Goal: Navigation & Orientation: Find specific page/section

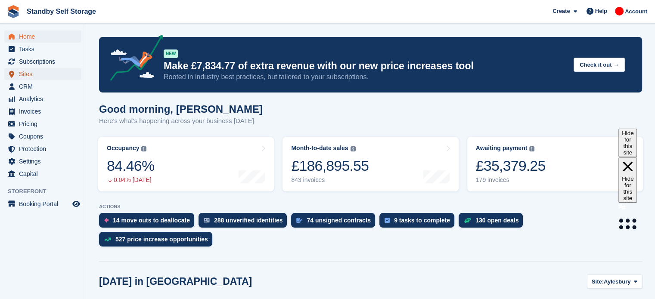
click at [38, 76] on span "Sites" at bounding box center [45, 74] width 52 height 12
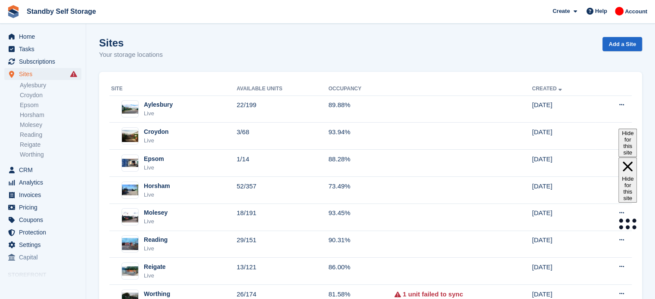
scroll to position [37, 0]
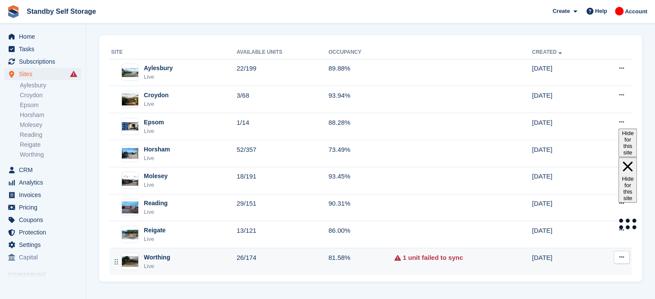
click at [309, 261] on td "26/174" at bounding box center [282, 261] width 92 height 27
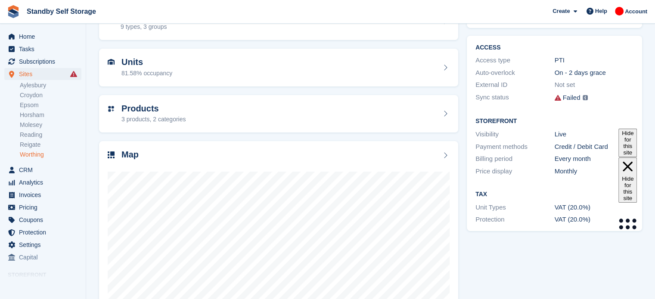
scroll to position [66, 0]
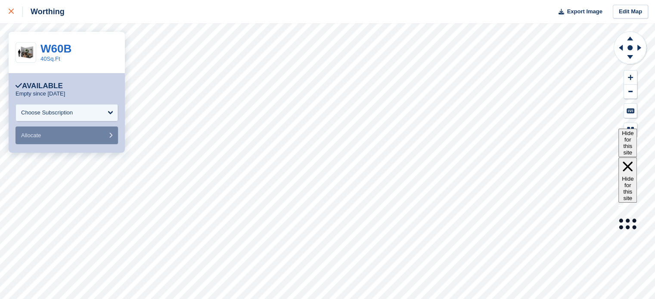
click at [11, 10] on icon at bounding box center [11, 11] width 5 height 5
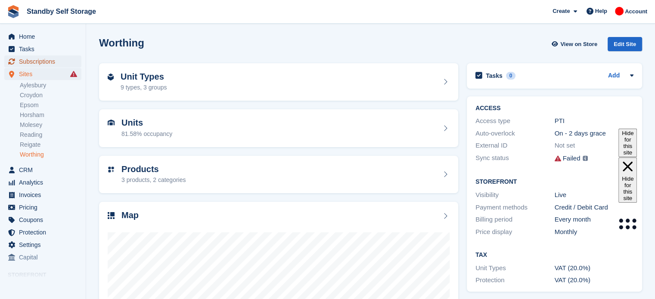
click at [34, 62] on span "Subscriptions" at bounding box center [45, 62] width 52 height 12
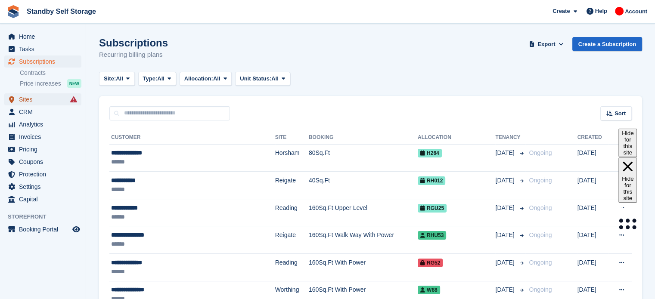
click at [31, 100] on span "Sites" at bounding box center [45, 99] width 52 height 12
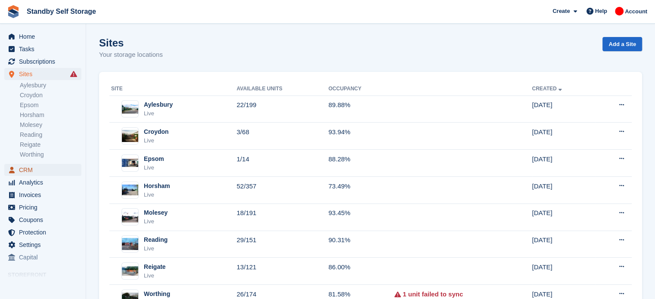
click at [28, 168] on span "CRM" at bounding box center [45, 170] width 52 height 12
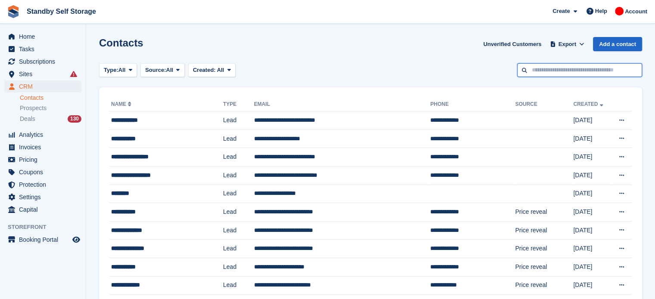
click at [567, 65] on input "text" at bounding box center [579, 70] width 125 height 14
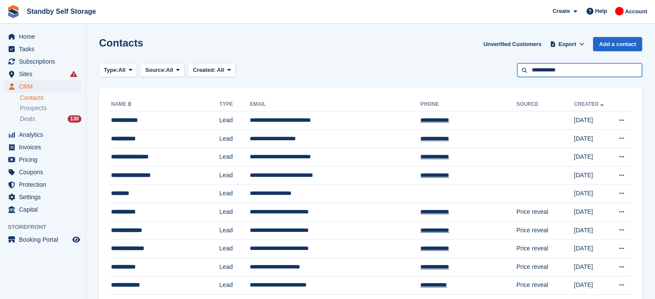
type input "**********"
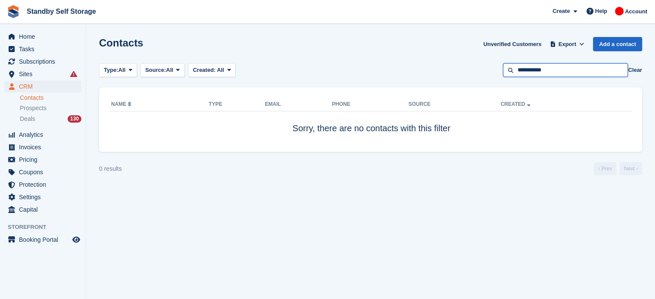
drag, startPoint x: 562, startPoint y: 73, endPoint x: 523, endPoint y: 66, distance: 39.3
click at [523, 66] on input "**********" at bounding box center [565, 70] width 125 height 14
type input "*"
click at [26, 62] on span "Subscriptions" at bounding box center [45, 62] width 52 height 12
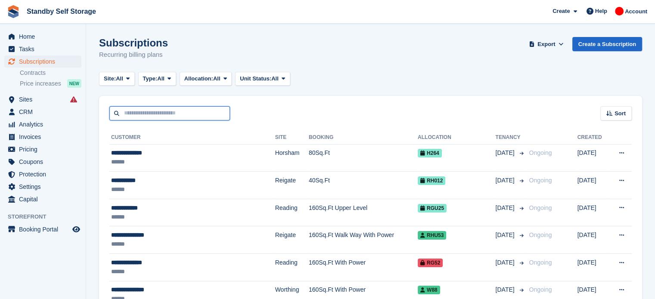
click at [158, 118] on input "text" at bounding box center [169, 113] width 120 height 14
click at [34, 98] on span "Sites" at bounding box center [45, 99] width 52 height 12
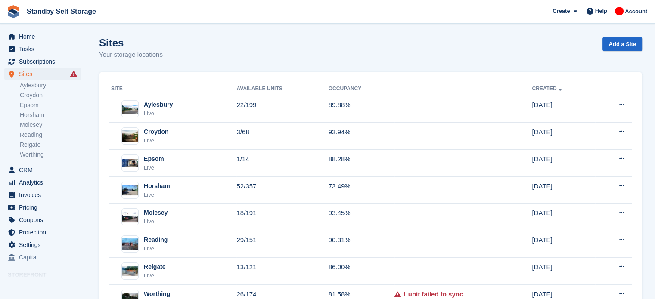
scroll to position [37, 0]
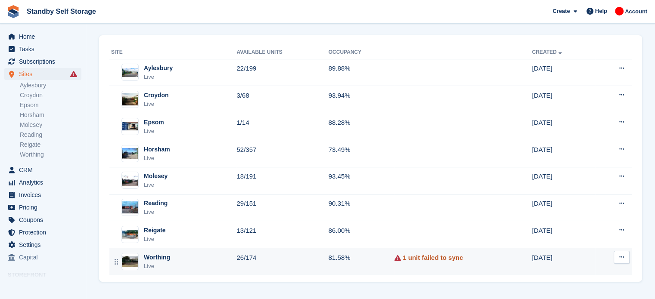
click at [429, 253] on link "1 unit failed to sync" at bounding box center [432, 258] width 60 height 10
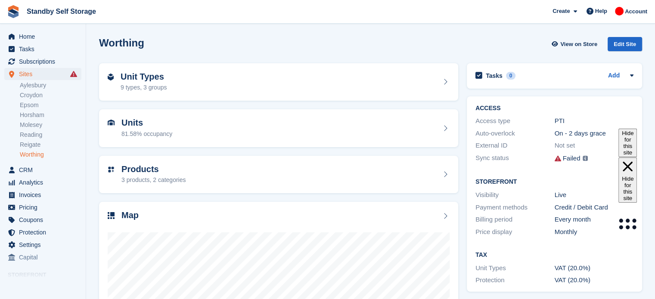
click at [571, 160] on div "Failed" at bounding box center [571, 159] width 18 height 10
click at [586, 159] on img at bounding box center [584, 158] width 5 height 5
click at [499, 167] on link "View Failures →" at bounding box center [519, 163] width 103 height 12
click at [34, 75] on span "Sites" at bounding box center [45, 74] width 52 height 12
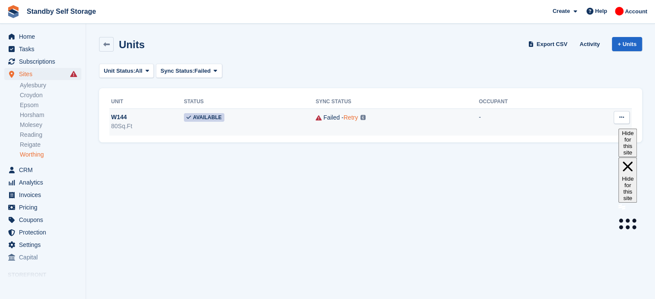
click at [346, 117] on link "Retry" at bounding box center [350, 117] width 14 height 7
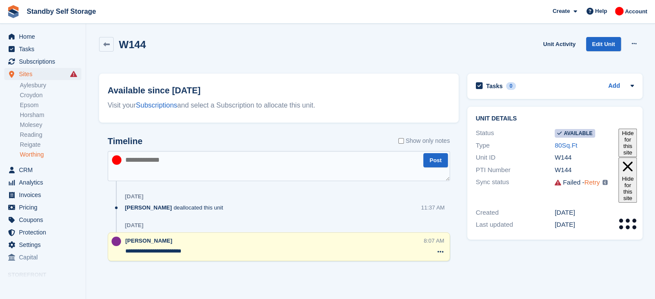
click at [589, 180] on link "Retry" at bounding box center [591, 182] width 15 height 7
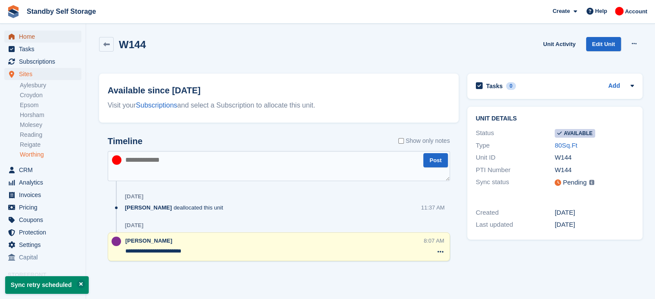
click at [33, 36] on span "Home" at bounding box center [45, 37] width 52 height 12
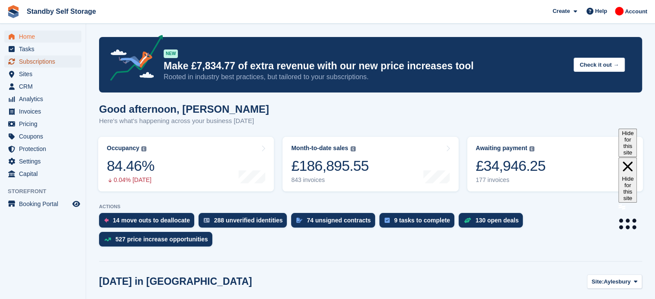
click at [55, 62] on span "Subscriptions" at bounding box center [45, 62] width 52 height 12
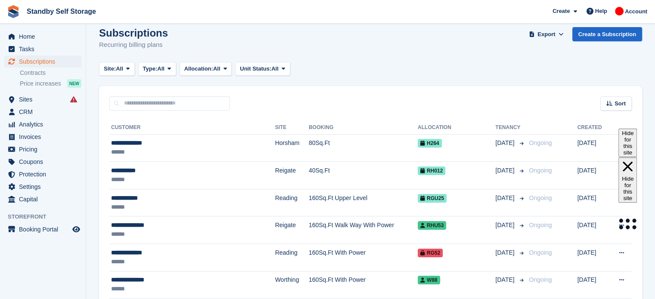
scroll to position [15, 0]
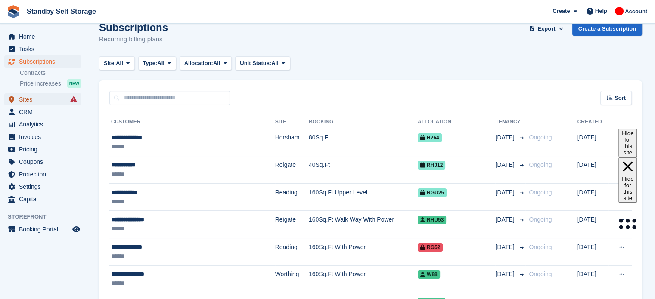
click at [47, 100] on span "Sites" at bounding box center [45, 99] width 52 height 12
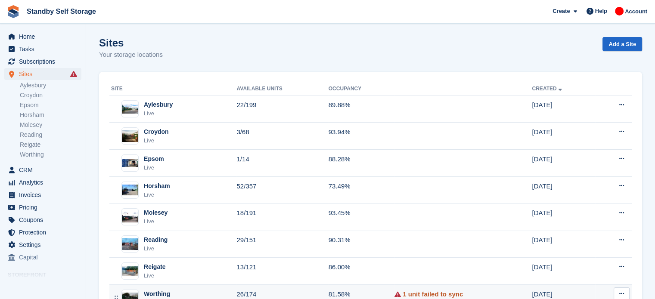
click at [447, 294] on link "1 unit failed to sync" at bounding box center [432, 295] width 60 height 10
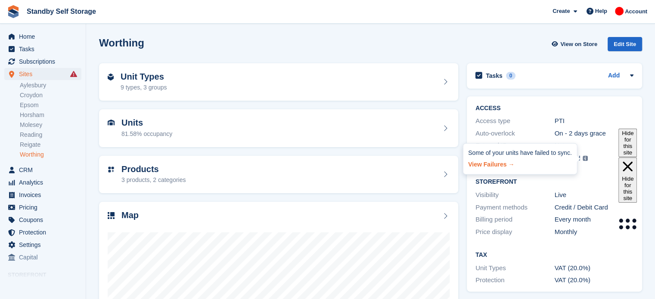
click at [489, 163] on link "View Failures →" at bounding box center [519, 163] width 103 height 12
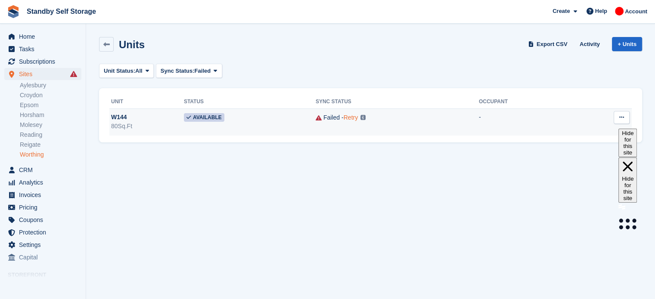
click at [349, 116] on link "Retry" at bounding box center [350, 117] width 14 height 7
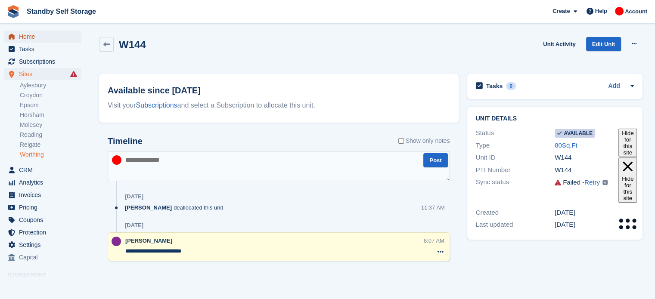
click at [36, 35] on span "Home" at bounding box center [45, 37] width 52 height 12
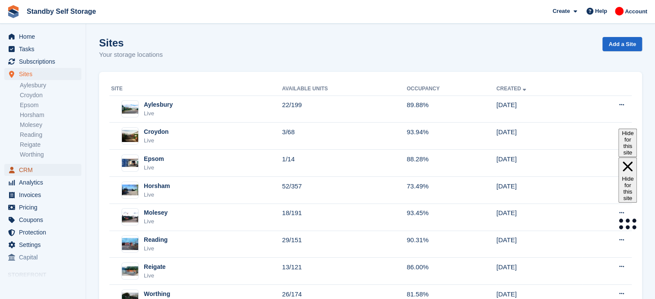
click at [37, 172] on span "CRM" at bounding box center [45, 170] width 52 height 12
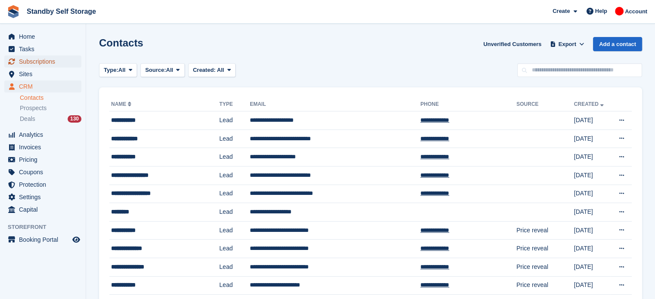
click at [39, 61] on span "Subscriptions" at bounding box center [45, 62] width 52 height 12
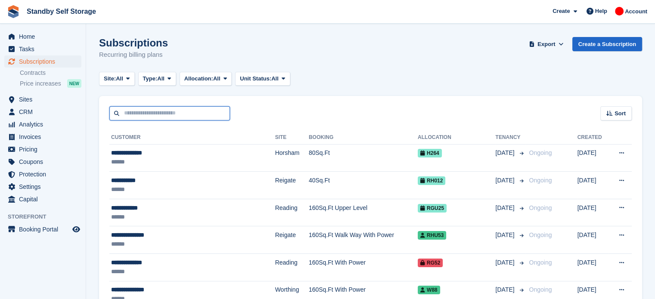
click at [168, 114] on input "text" at bounding box center [169, 113] width 120 height 14
click at [321, 74] on div "Site: All All Aylesbury Croydon Epsom Horsham Molesey Reading Reigate Worthing …" at bounding box center [370, 79] width 543 height 14
click at [38, 101] on span "Sites" at bounding box center [45, 99] width 52 height 12
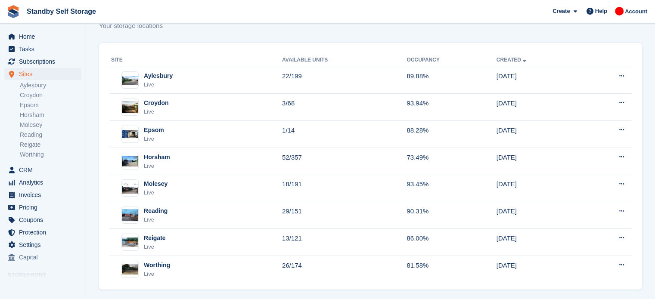
scroll to position [37, 0]
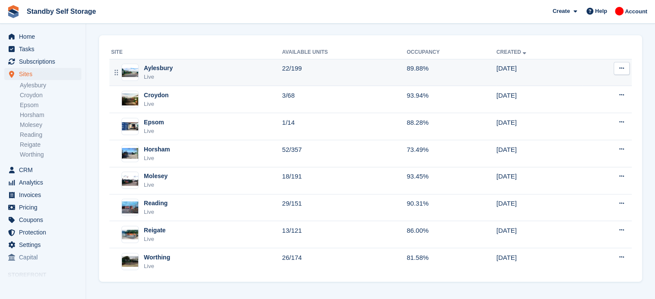
click at [230, 67] on div "Aylesbury Live" at bounding box center [196, 73] width 171 height 18
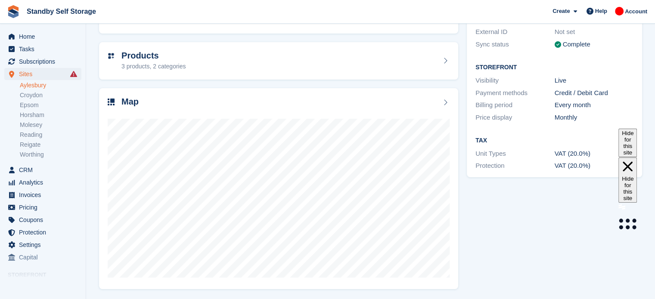
scroll to position [114, 0]
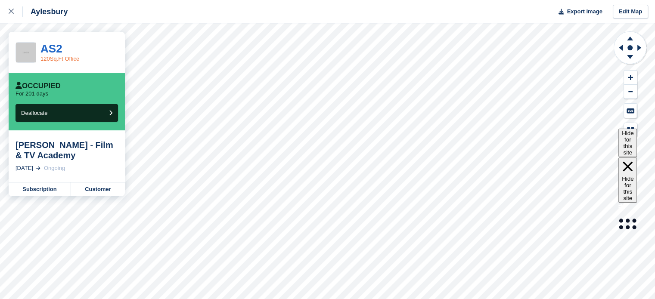
click at [68, 60] on link "120Sq.Ft Office" at bounding box center [59, 59] width 39 height 6
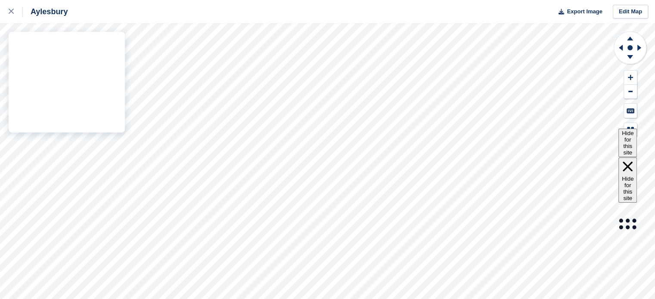
click at [96, 90] on div "Aylesbury Export Image Edit Map" at bounding box center [327, 149] width 655 height 299
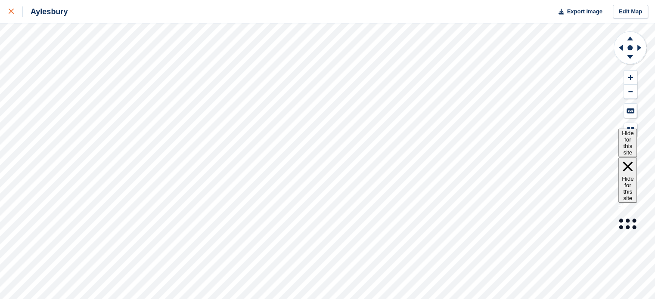
click at [7, 10] on link at bounding box center [11, 11] width 23 height 23
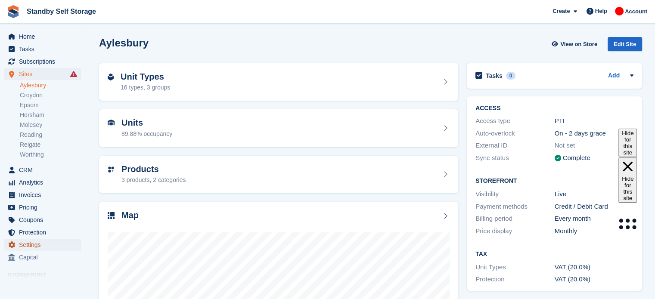
click at [58, 244] on span "Settings" at bounding box center [45, 245] width 52 height 12
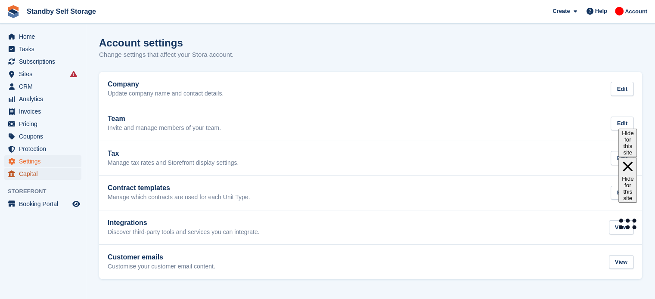
click at [50, 175] on span "Capital" at bounding box center [45, 174] width 52 height 12
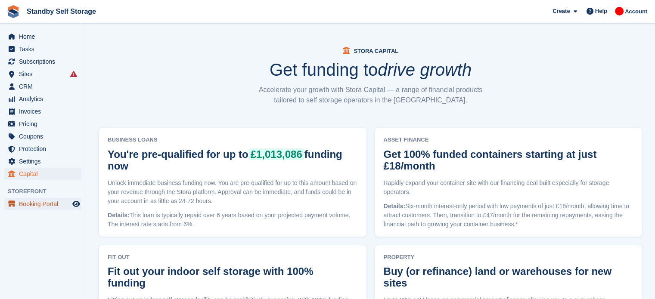
click at [44, 208] on span "Booking Portal" at bounding box center [45, 204] width 52 height 12
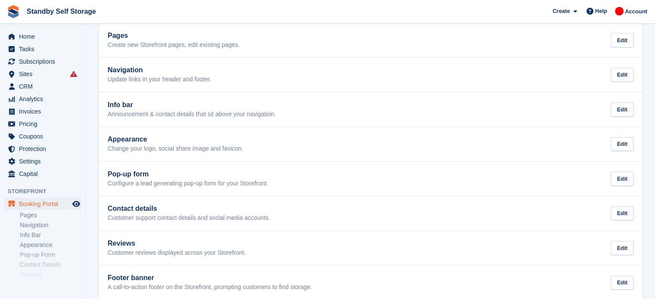
scroll to position [53, 0]
